Goal: Task Accomplishment & Management: Manage account settings

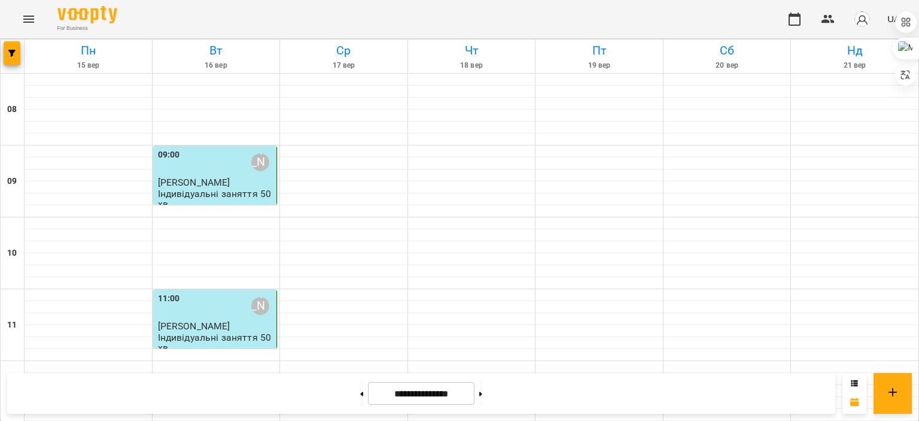
scroll to position [530, 0]
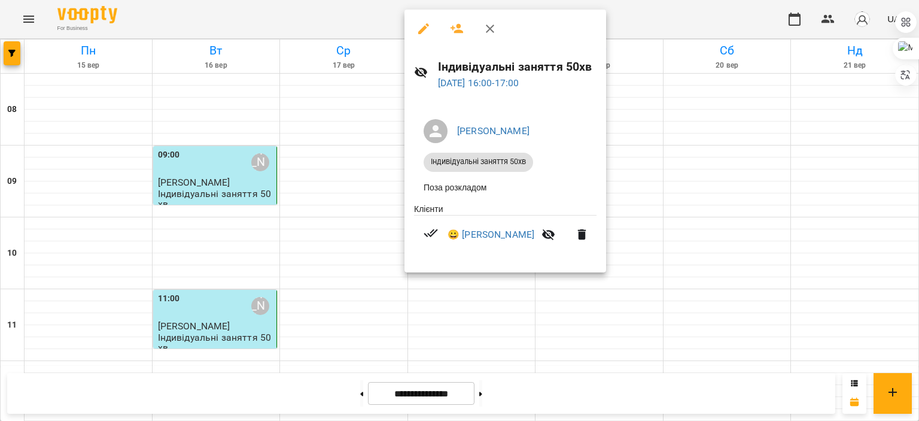
click at [687, 164] on div at bounding box center [459, 210] width 919 height 421
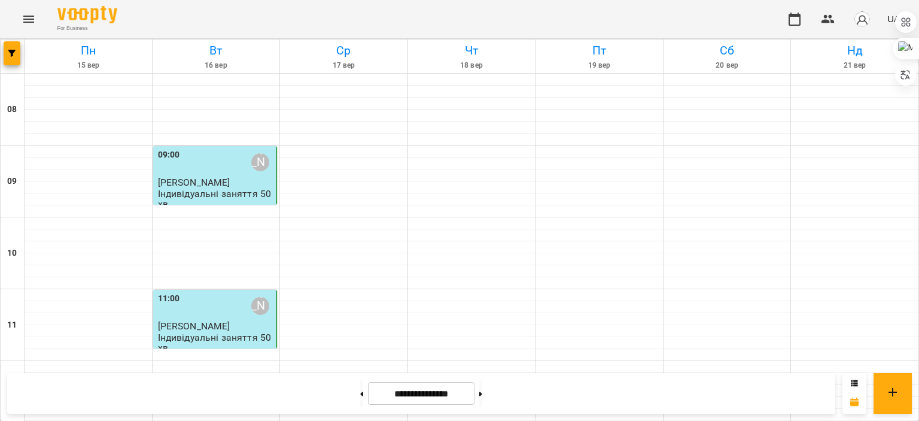
scroll to position [612, 0]
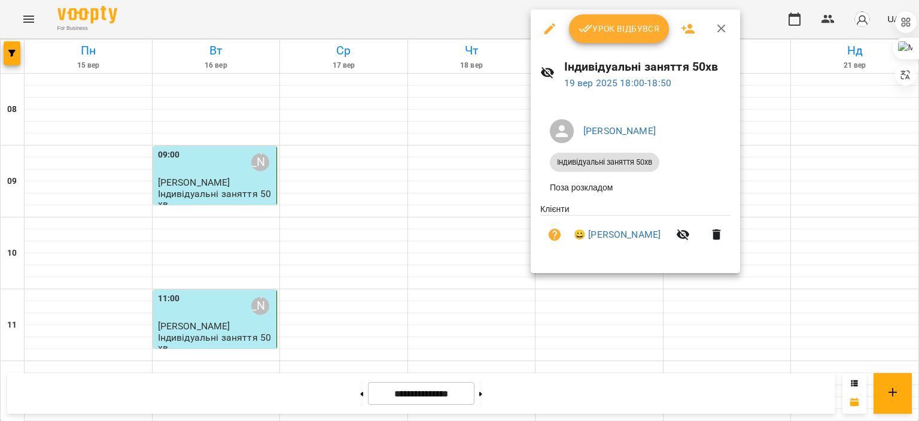
click at [460, 124] on div at bounding box center [459, 210] width 919 height 421
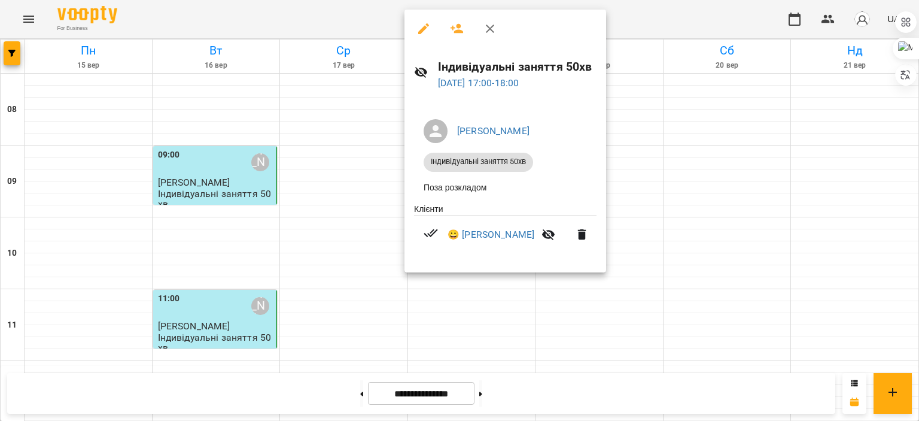
click at [374, 138] on div at bounding box center [459, 210] width 919 height 421
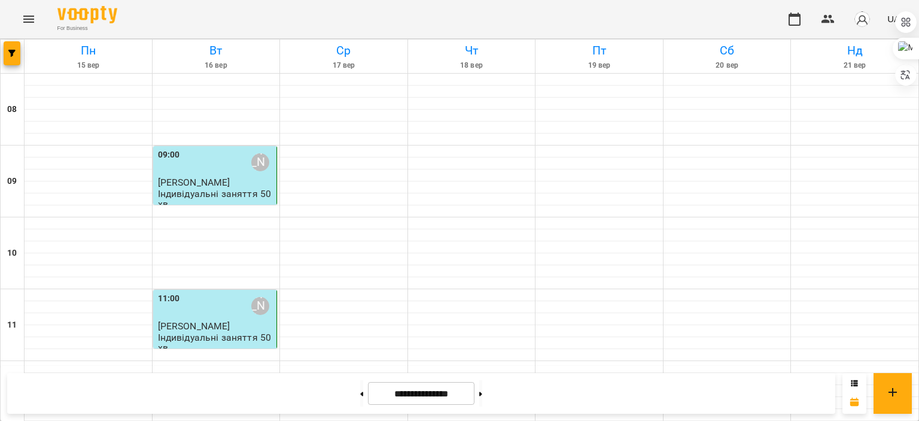
scroll to position [549, 0]
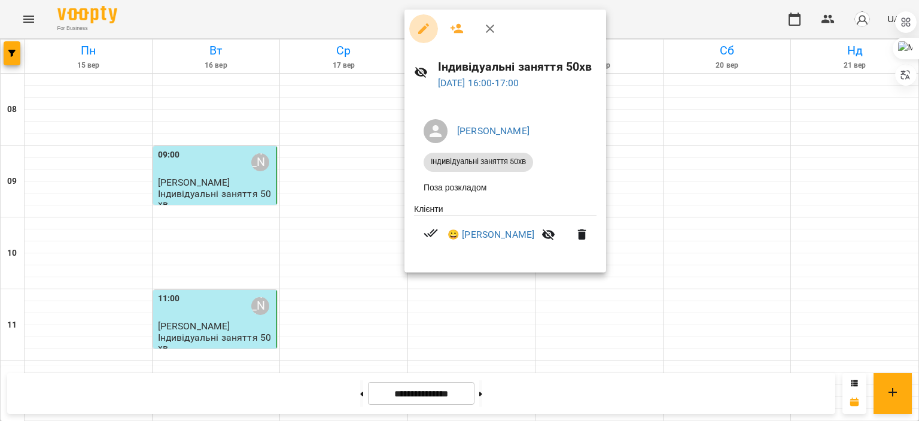
click at [420, 29] on icon "button" at bounding box center [424, 29] width 14 height 14
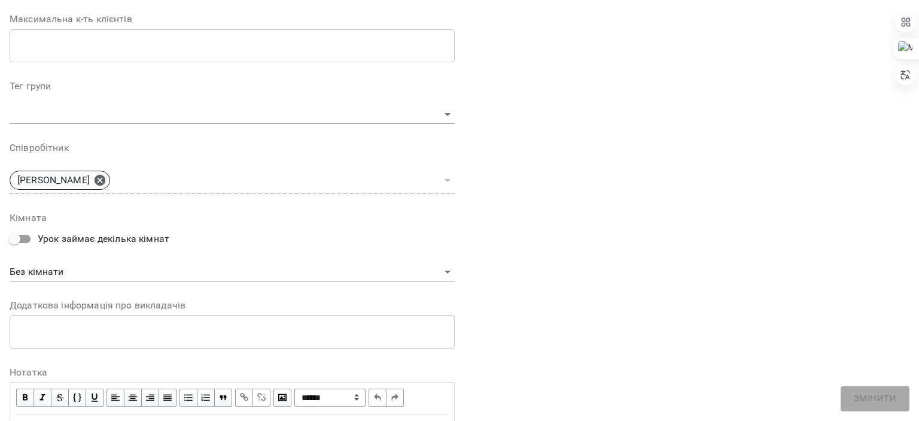
scroll to position [375, 0]
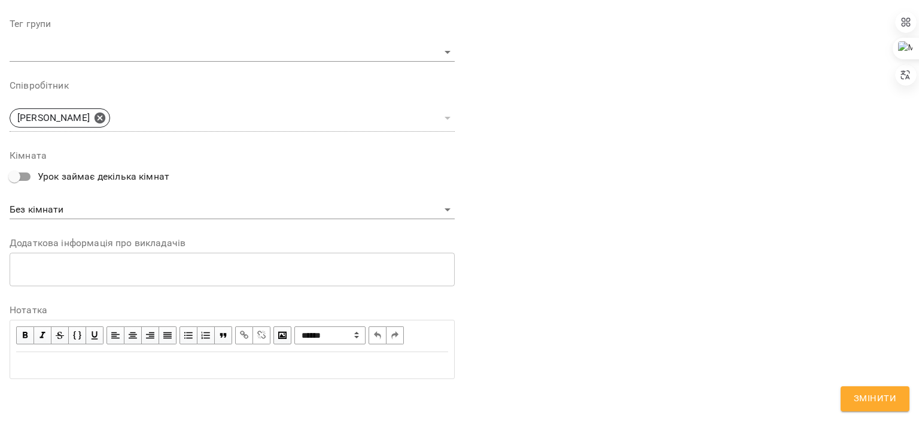
click at [135, 362] on div "Edit text" at bounding box center [232, 365] width 432 height 14
click at [26, 360] on span "**********" at bounding box center [45, 364] width 59 height 9
click at [859, 402] on span "Змінити" at bounding box center [875, 399] width 42 height 16
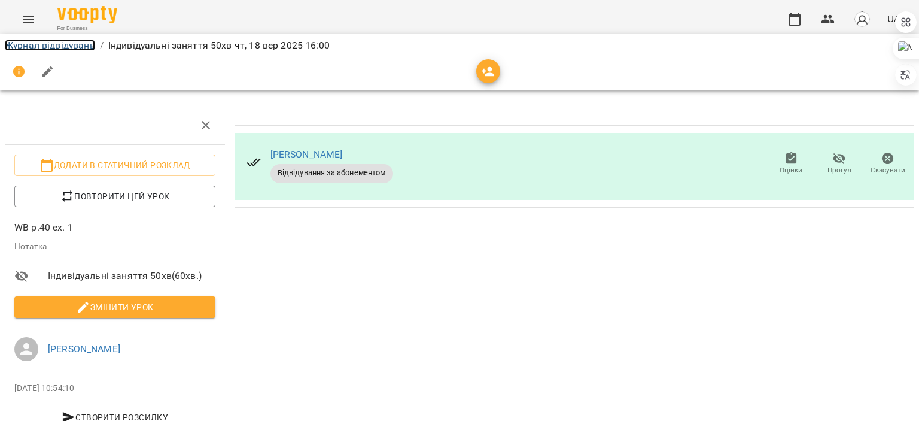
click at [81, 48] on link "Журнал відвідувань" at bounding box center [50, 44] width 90 height 11
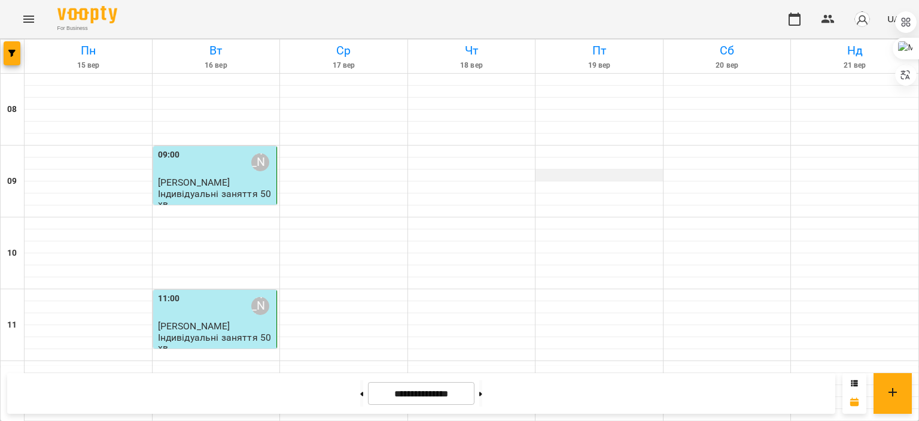
scroll to position [503, 0]
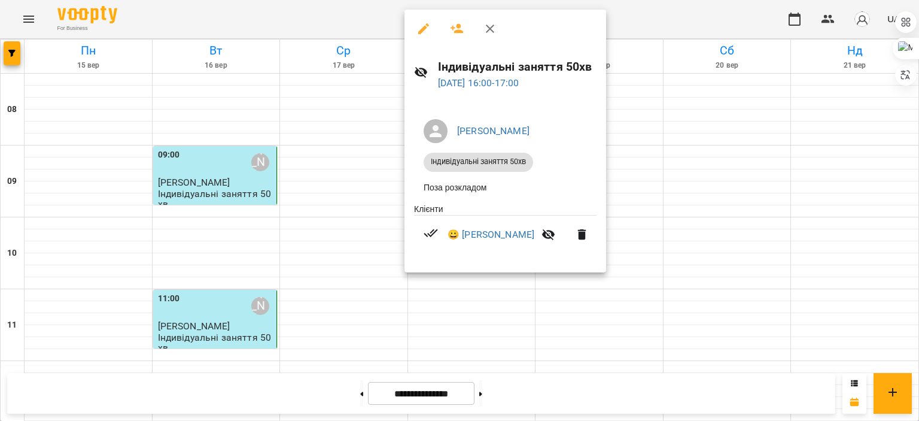
click at [677, 150] on div at bounding box center [459, 210] width 919 height 421
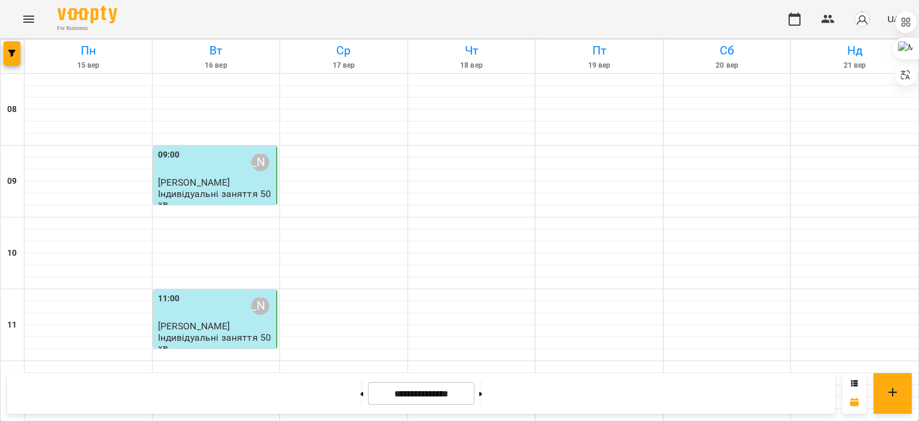
scroll to position [542, 0]
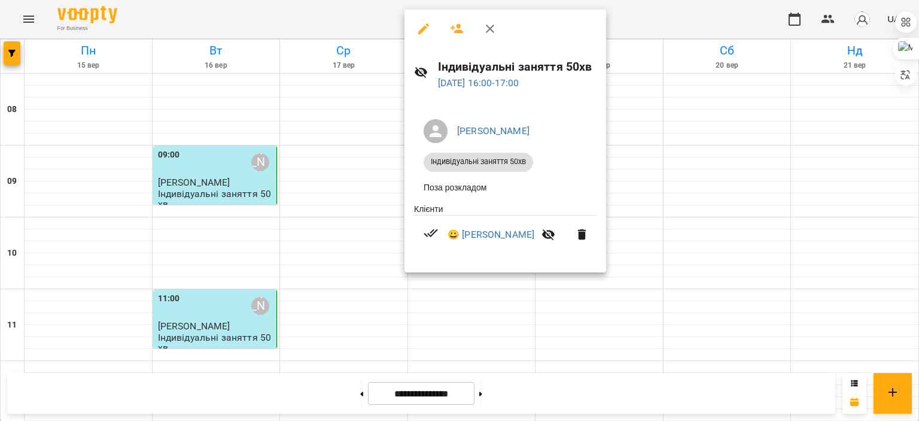
click at [703, 125] on div at bounding box center [459, 210] width 919 height 421
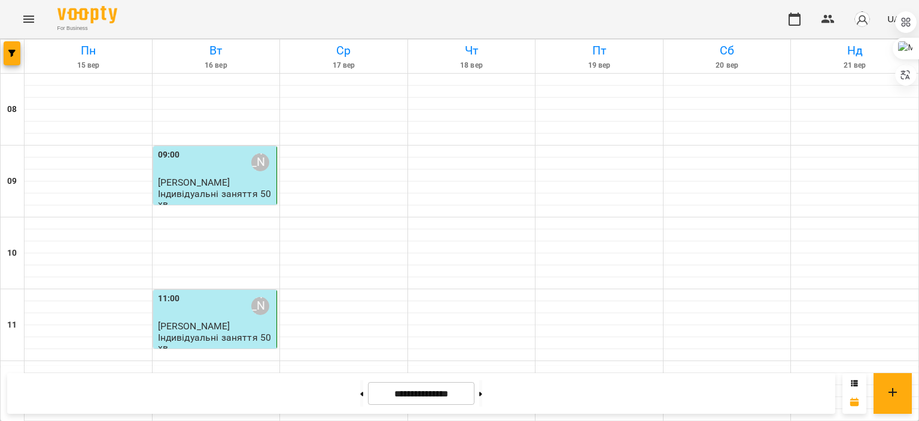
scroll to position [575, 0]
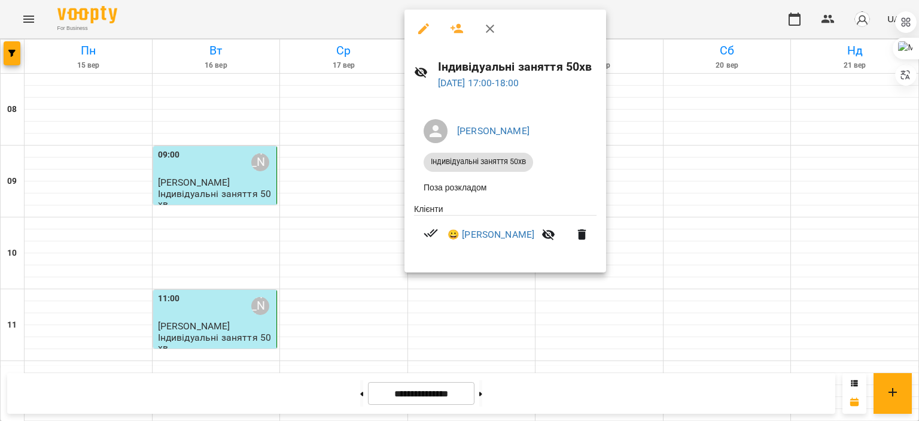
click at [645, 160] on div at bounding box center [459, 210] width 919 height 421
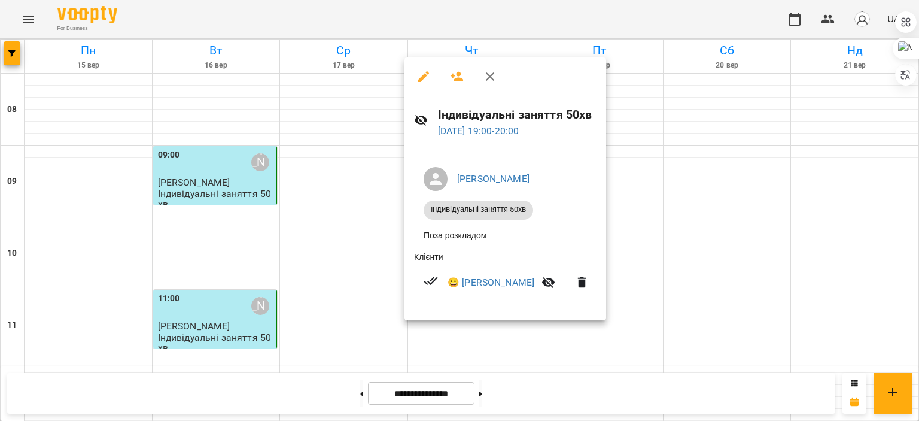
click at [682, 182] on div at bounding box center [459, 210] width 919 height 421
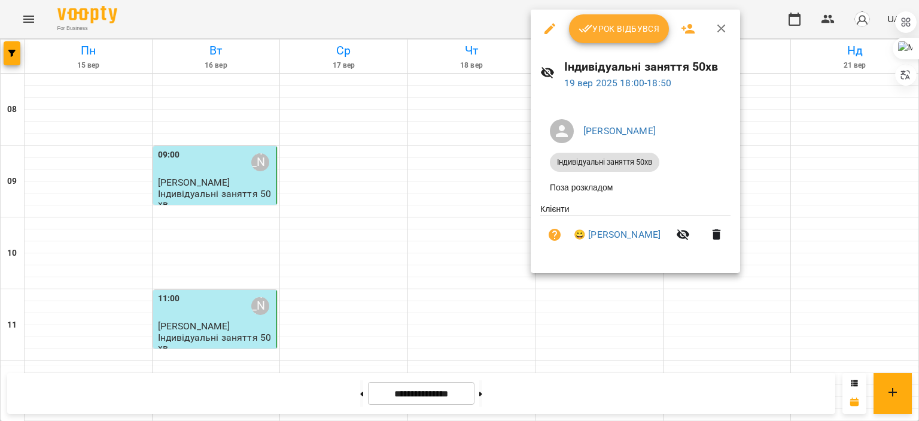
click at [771, 169] on div at bounding box center [459, 210] width 919 height 421
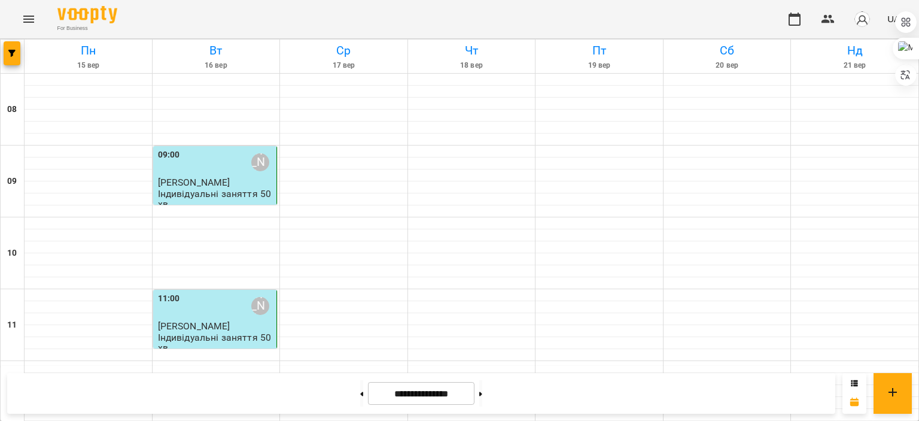
scroll to position [474, 0]
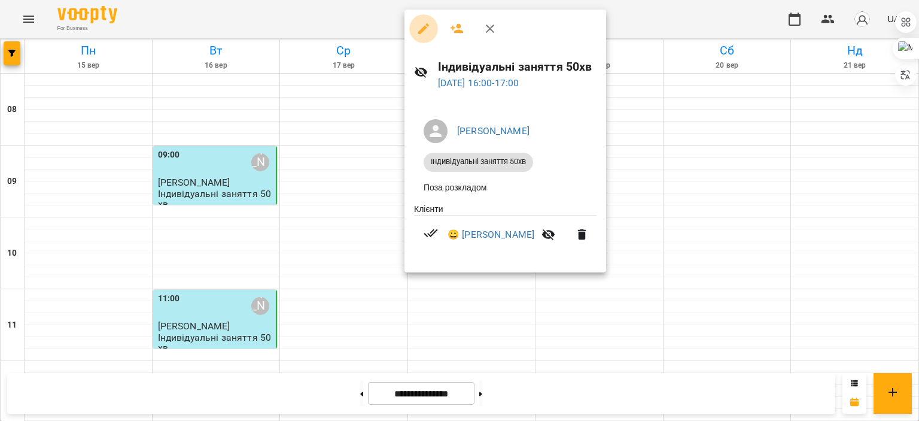
click at [424, 29] on icon "button" at bounding box center [423, 28] width 11 height 11
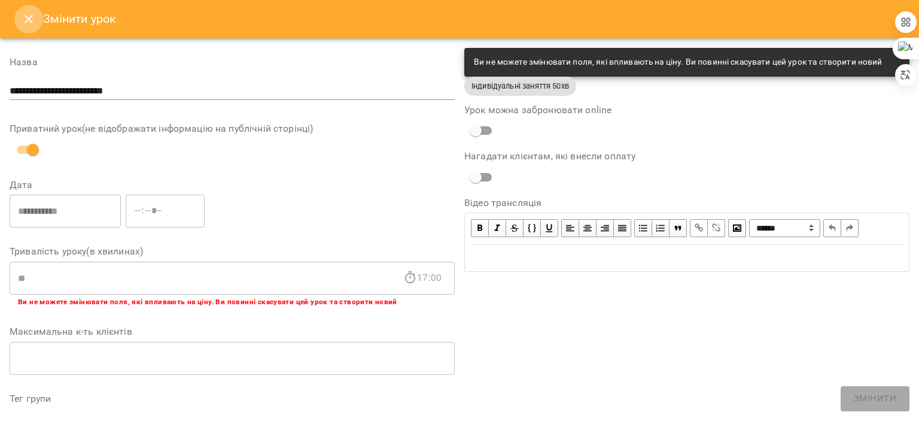
click at [32, 21] on icon "Close" at bounding box center [29, 19] width 14 height 14
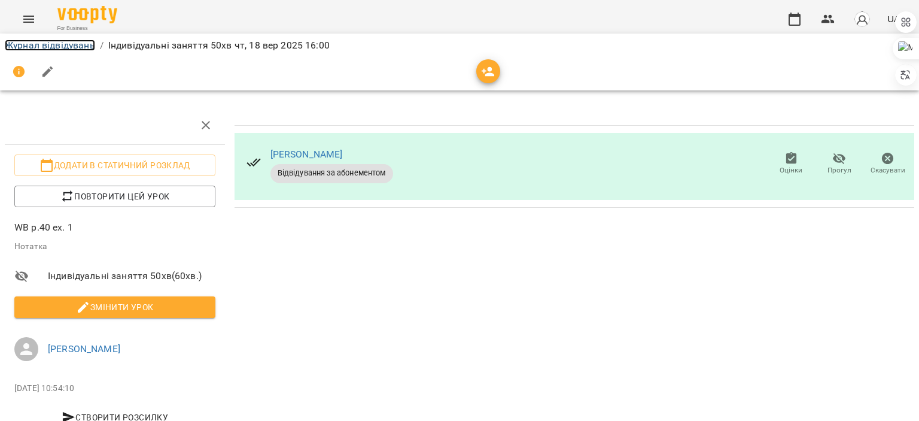
click at [53, 42] on link "Журнал відвідувань" at bounding box center [50, 44] width 90 height 11
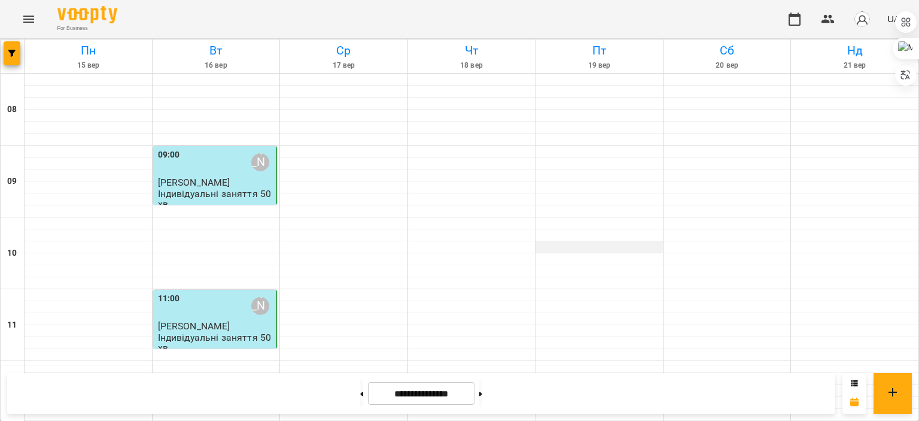
scroll to position [565, 0]
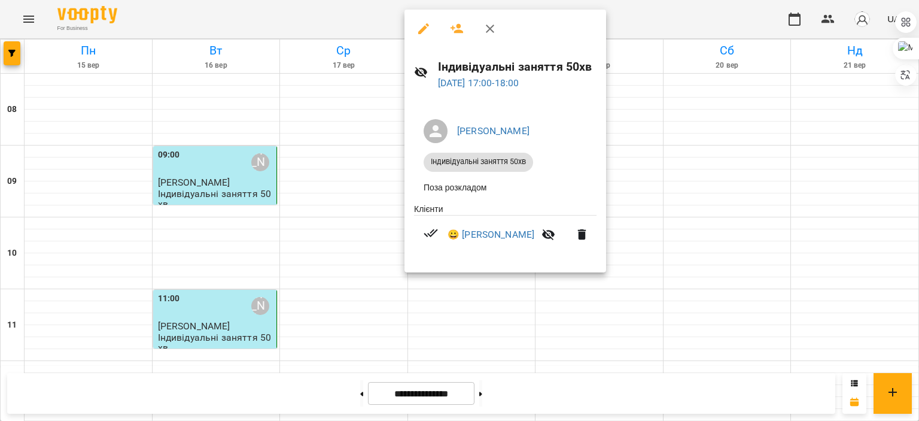
click at [700, 157] on div at bounding box center [459, 210] width 919 height 421
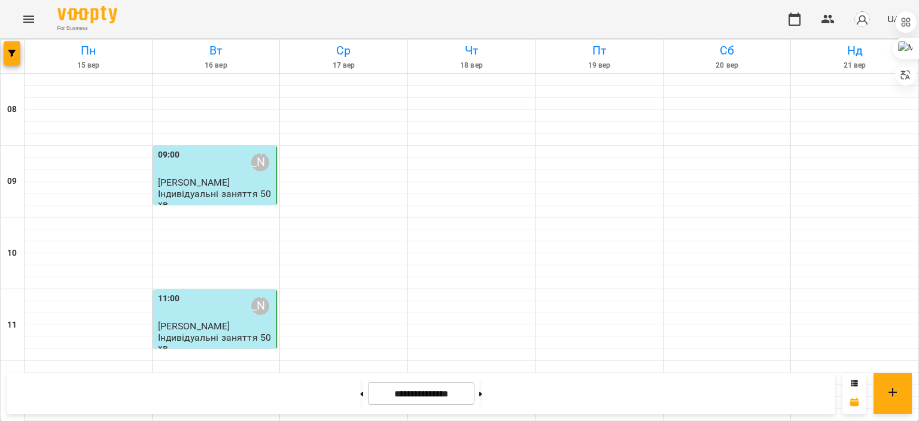
scroll to position [712, 0]
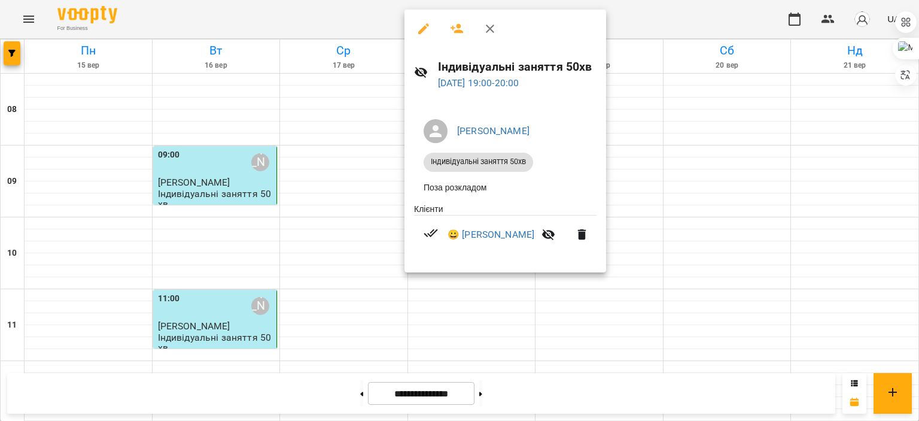
click at [731, 142] on div at bounding box center [459, 210] width 919 height 421
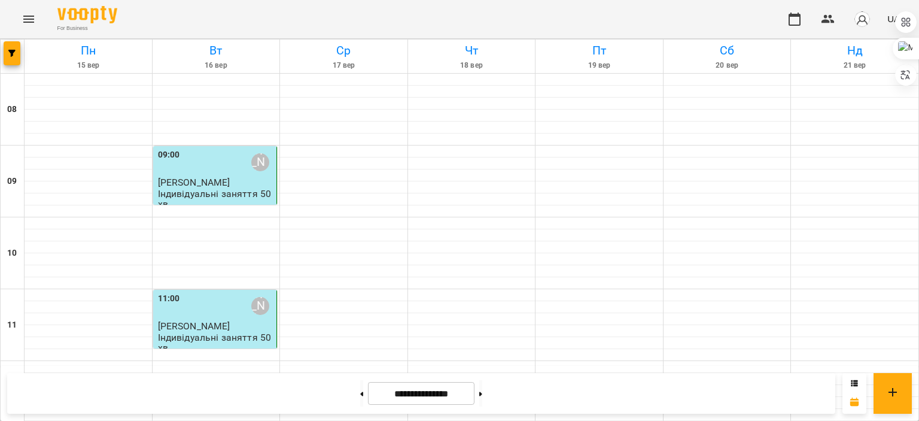
scroll to position [630, 0]
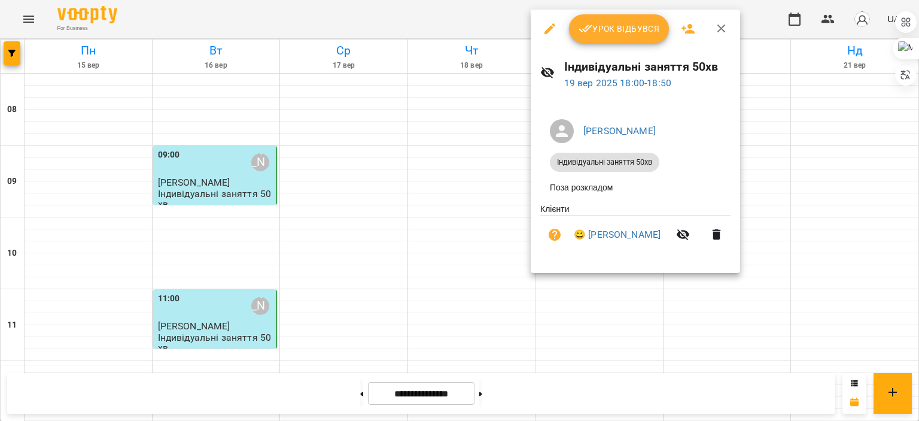
click at [729, 166] on li "Індивідуальні заняття 50хв" at bounding box center [635, 162] width 190 height 29
click at [749, 215] on div at bounding box center [459, 210] width 919 height 421
